Goal: Information Seeking & Learning: Find specific fact

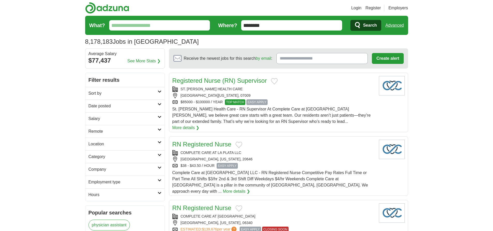
type input "********"
click at [395, 25] on link "Advanced" at bounding box center [395, 25] width 18 height 10
